Goal: Task Accomplishment & Management: Use online tool/utility

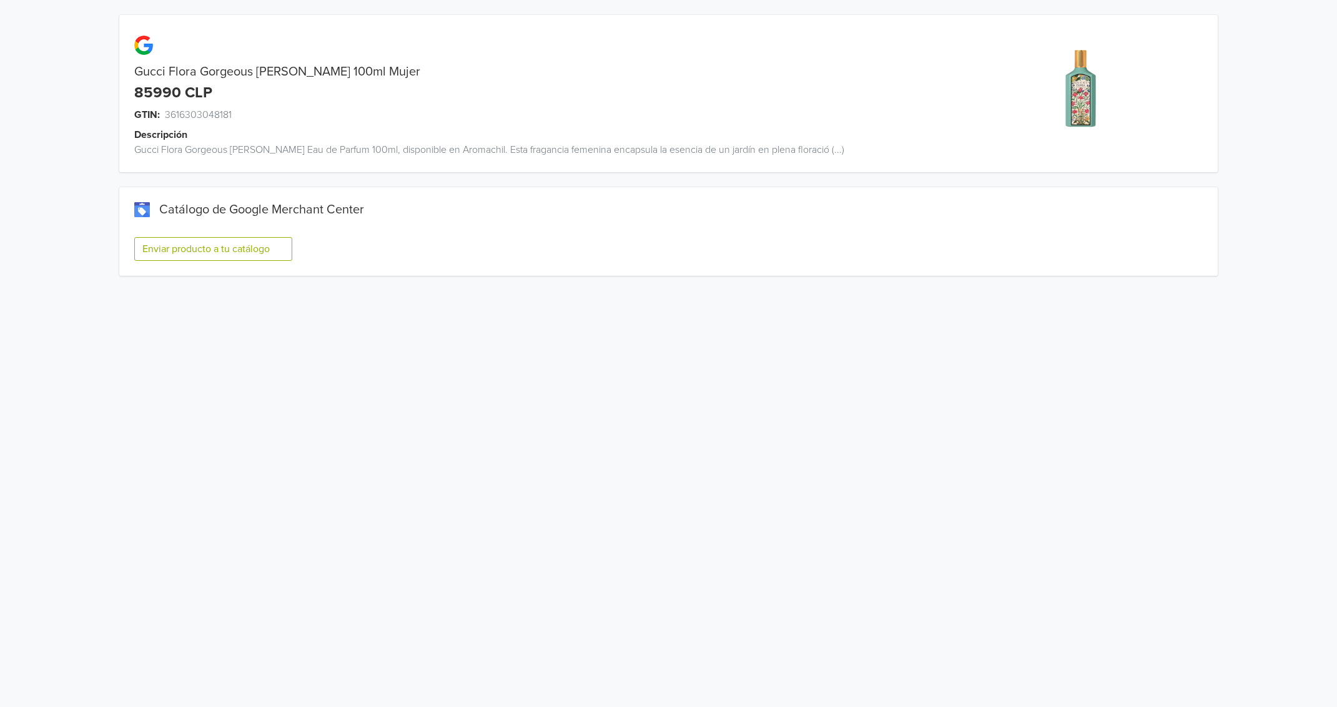
click at [219, 248] on button "Enviar producto a tu catálogo" at bounding box center [213, 249] width 158 height 24
click at [252, 244] on button "Enviar producto a tu catálogo" at bounding box center [213, 249] width 158 height 24
click at [270, 254] on button "Enviar producto a tu catálogo" at bounding box center [213, 249] width 158 height 24
click at [227, 256] on button "Enviar producto a tu catálogo" at bounding box center [213, 249] width 158 height 24
